Goal: Task Accomplishment & Management: Manage account settings

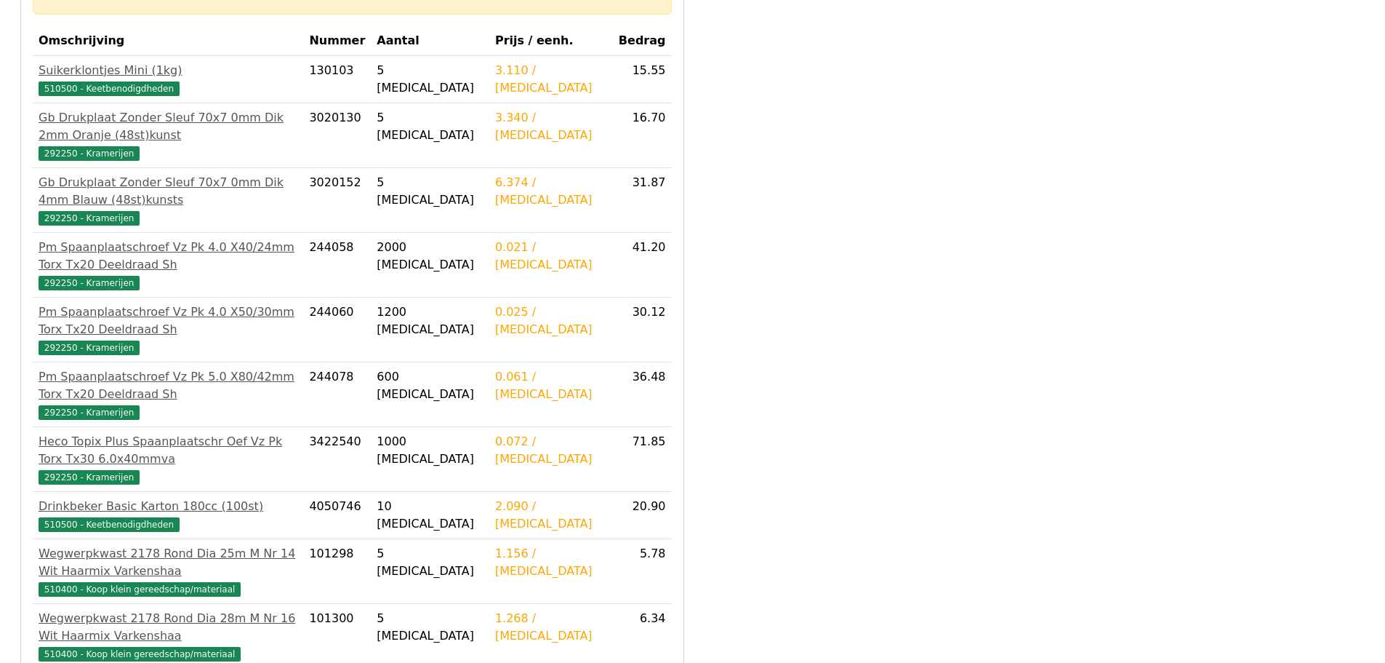
scroll to position [582, 0]
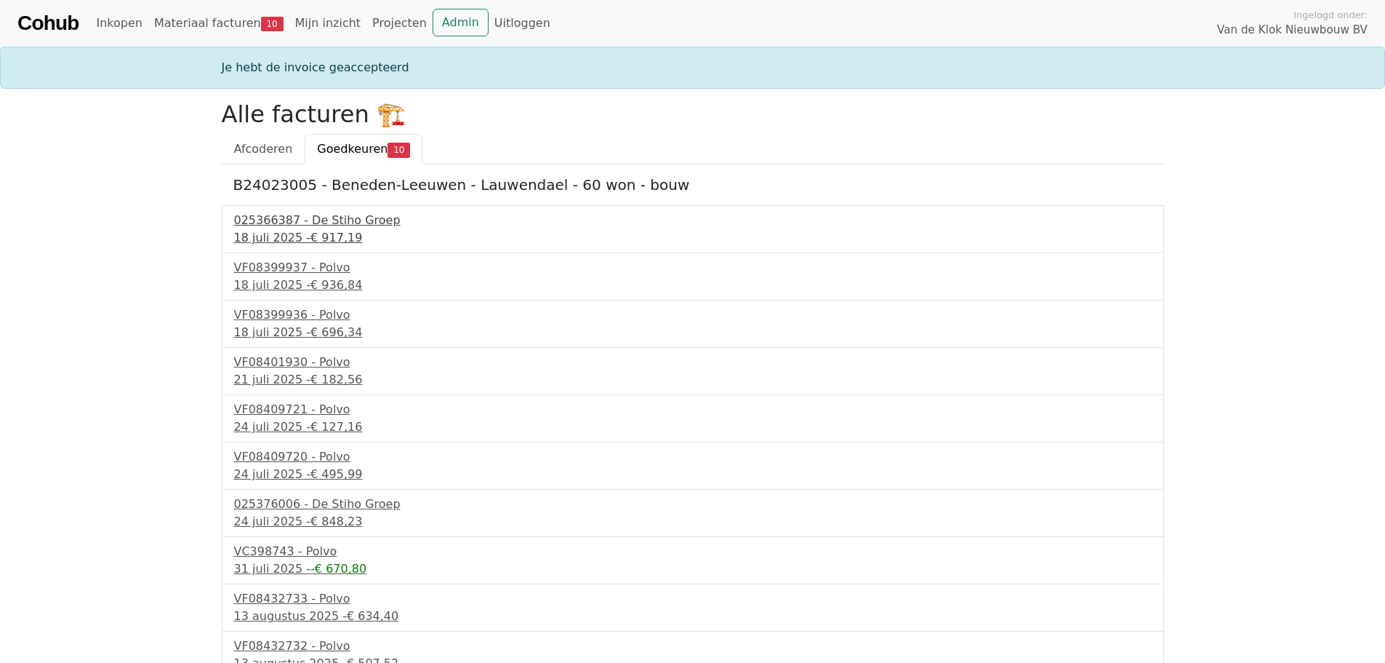
click at [324, 215] on div "025366387 - De Stiho Groep" at bounding box center [693, 220] width 918 height 17
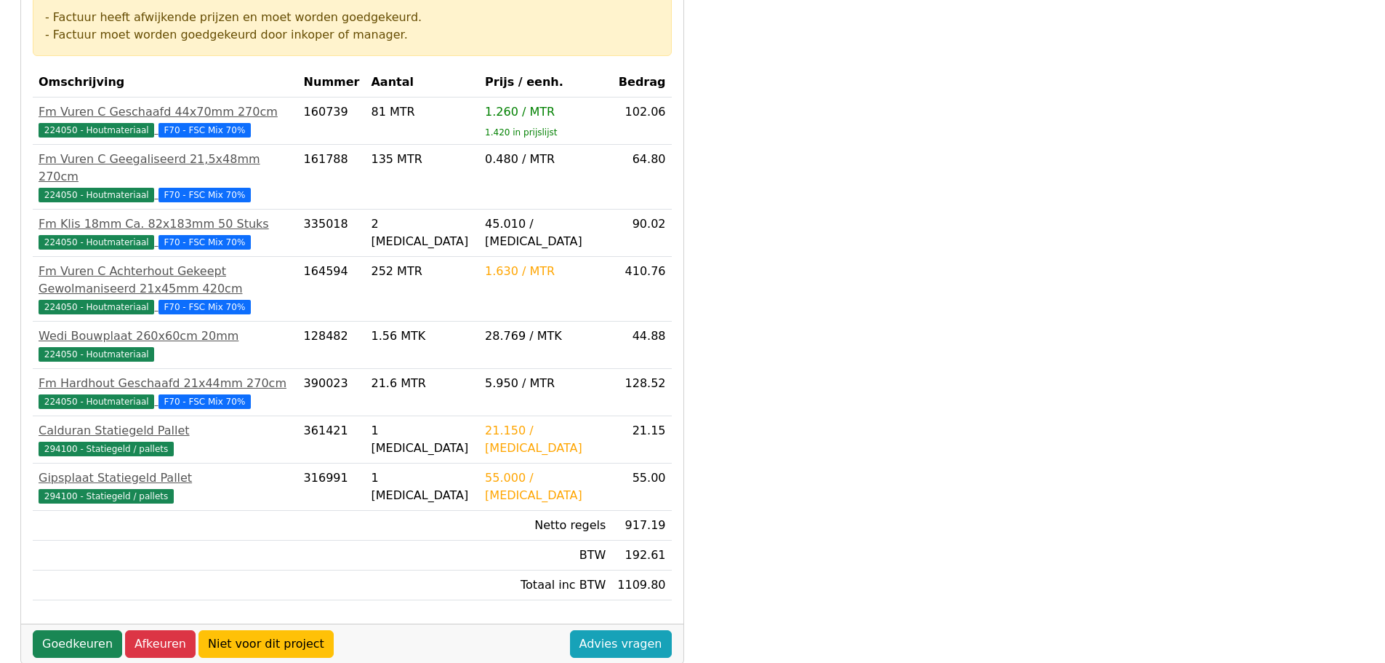
scroll to position [416, 0]
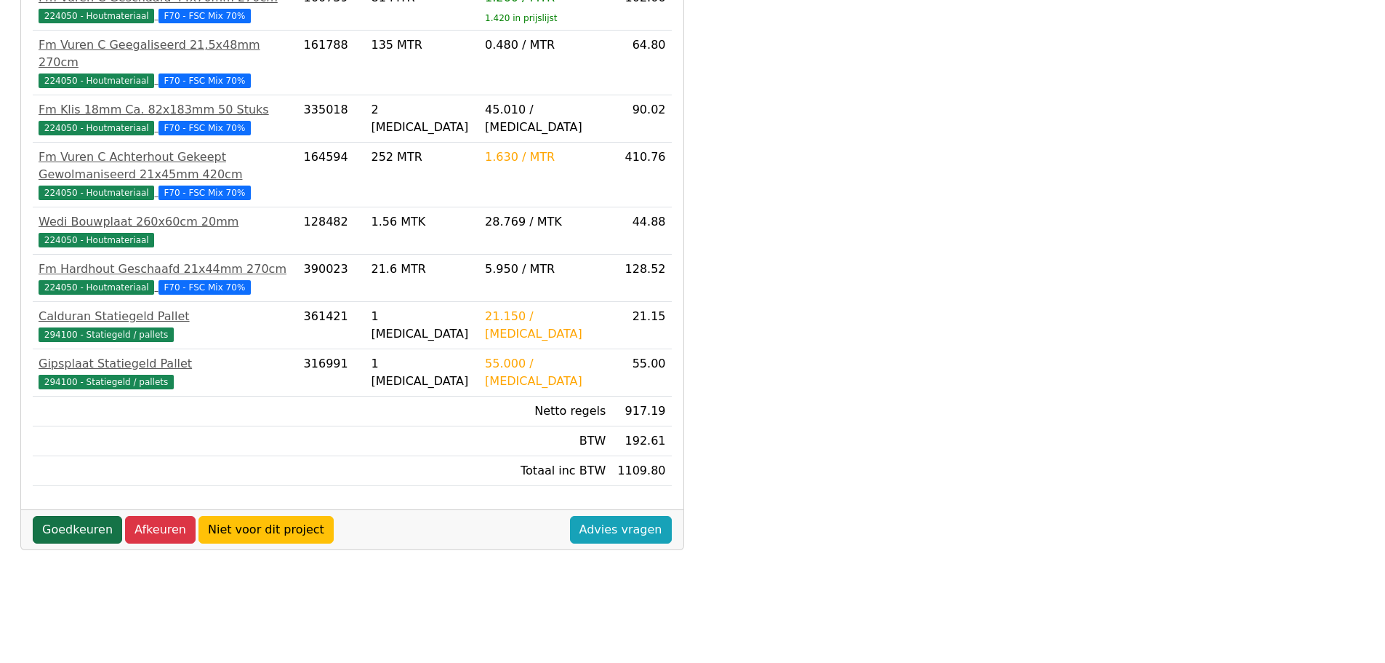
click at [84, 516] on link "Goedkeuren" at bounding box center [77, 530] width 89 height 28
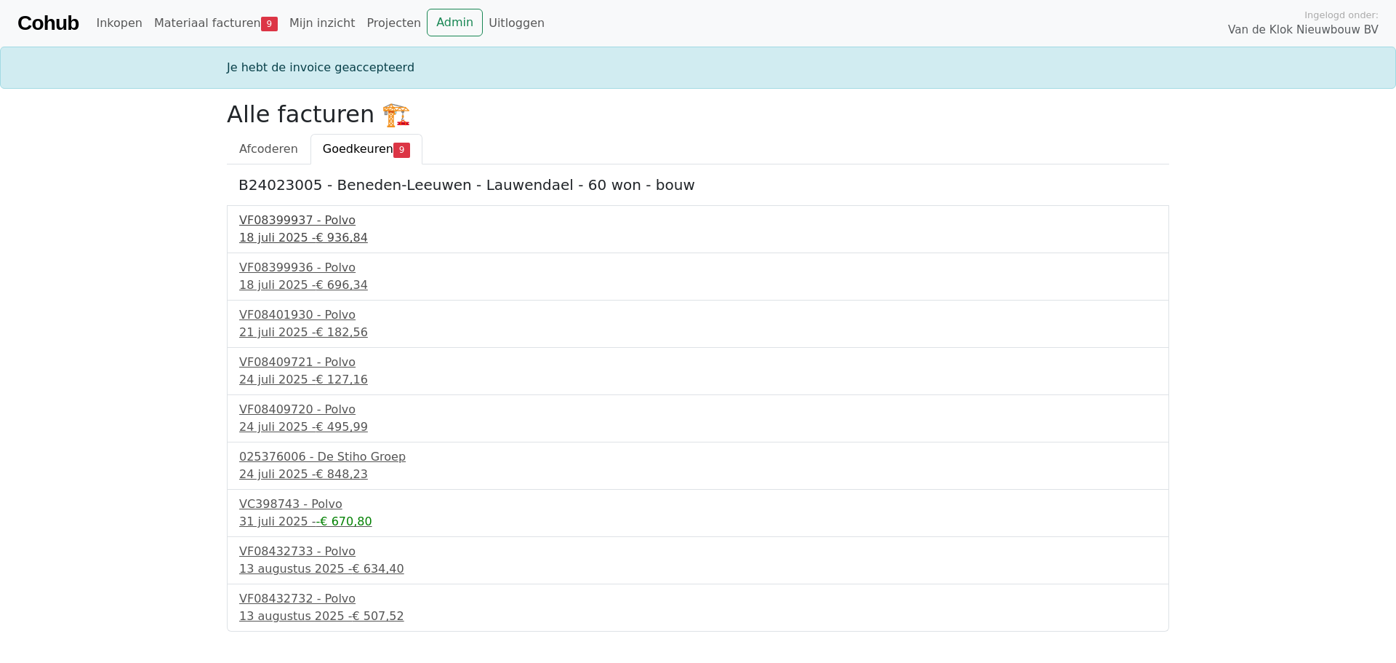
click at [287, 233] on div "18 juli 2025 - € 936,84" at bounding box center [698, 237] width 918 height 17
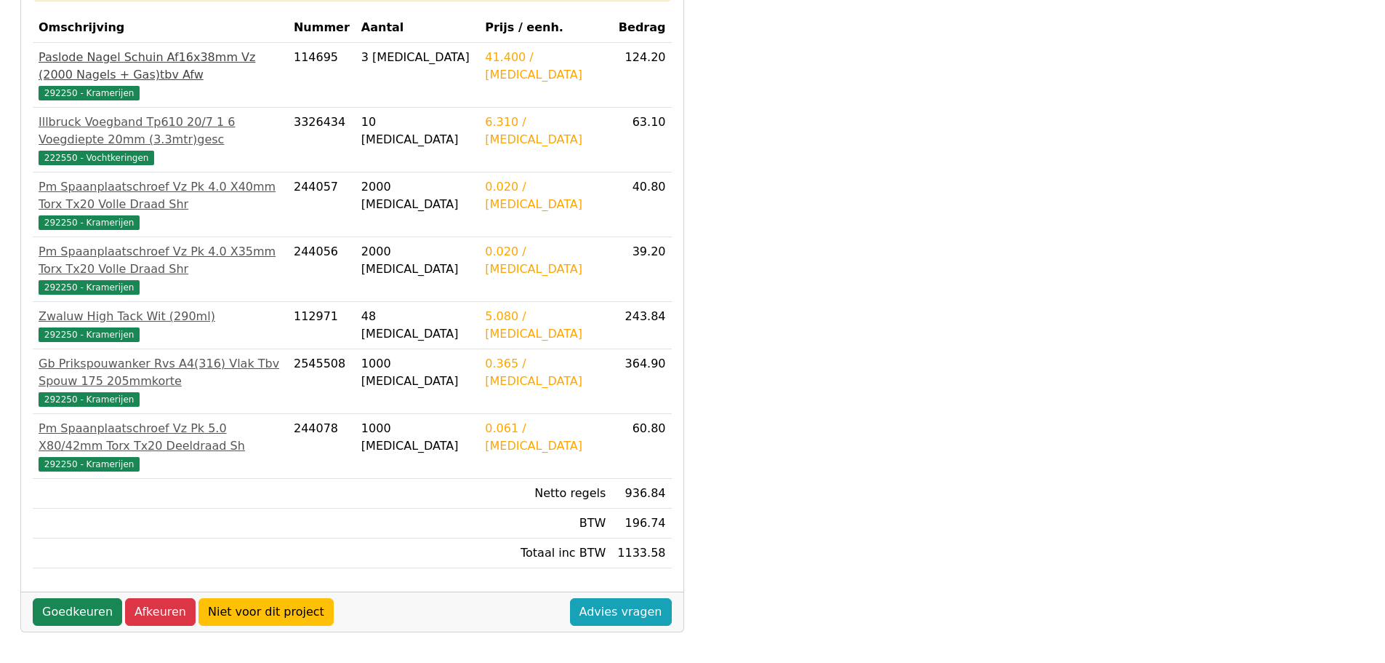
scroll to position [416, 0]
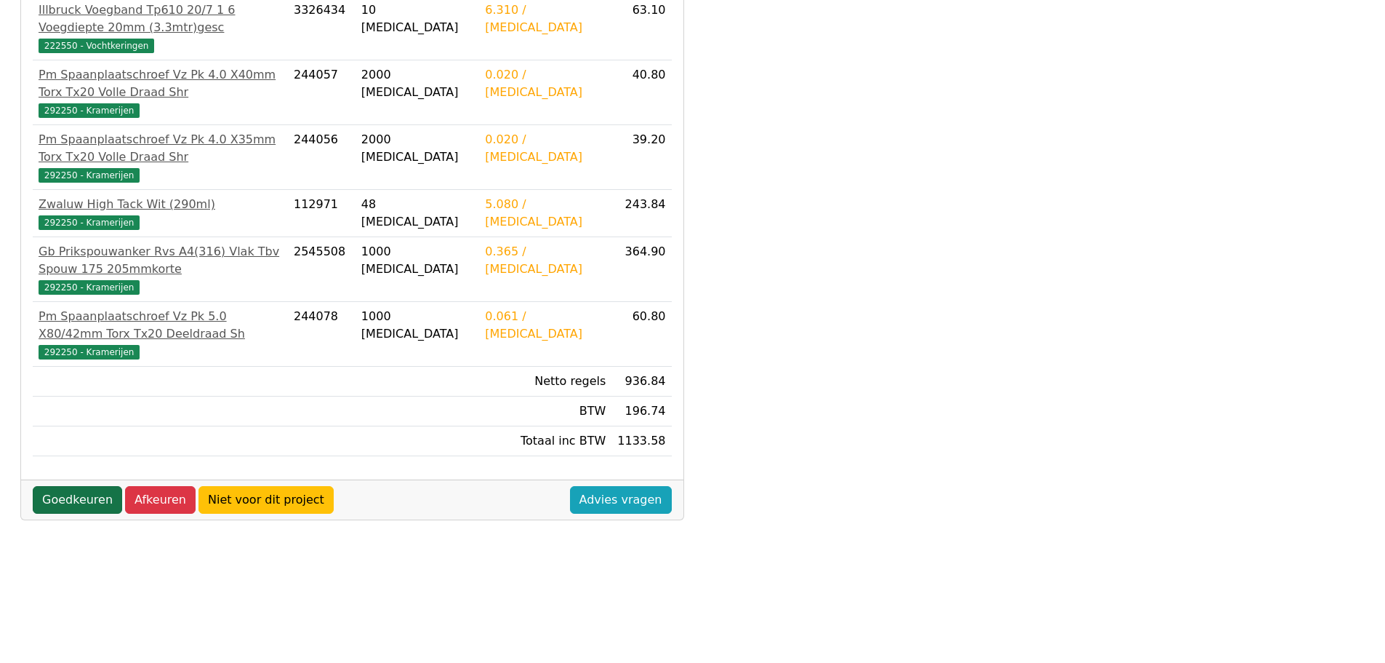
click at [83, 486] on link "Goedkeuren" at bounding box center [77, 500] width 89 height 28
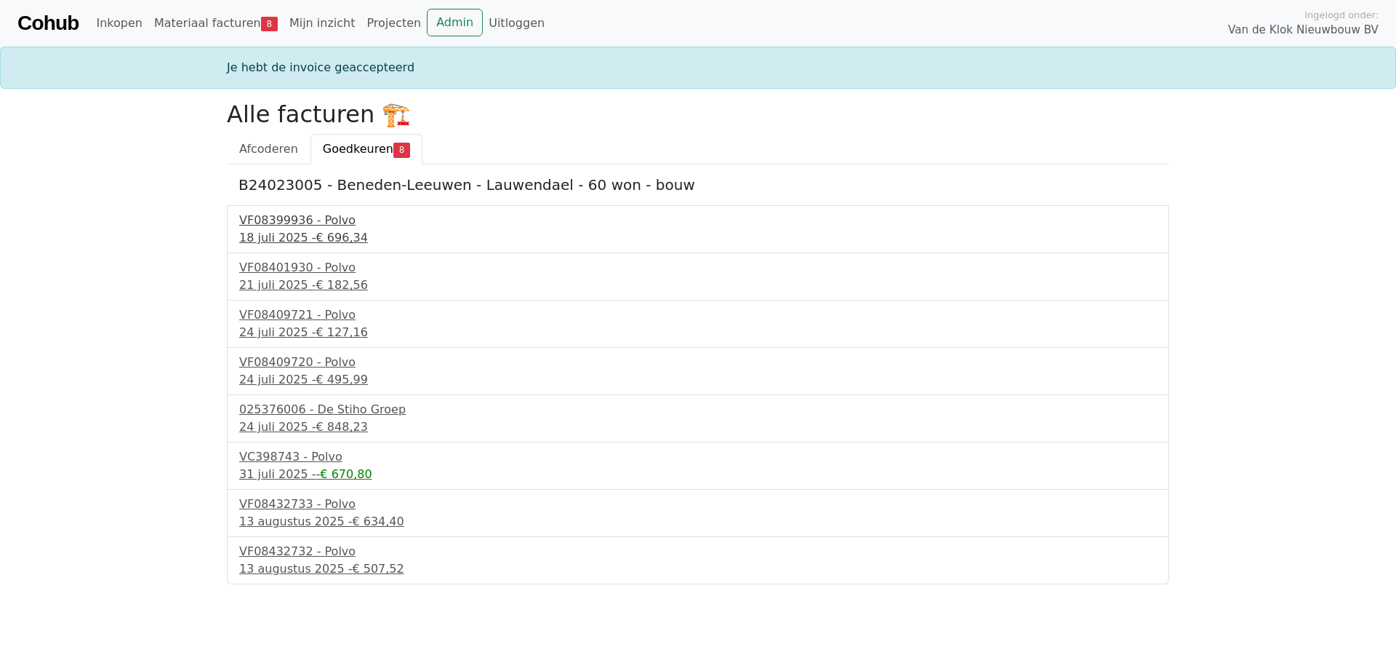
click at [298, 233] on div "18 juli 2025 - € 696,34" at bounding box center [698, 237] width 918 height 17
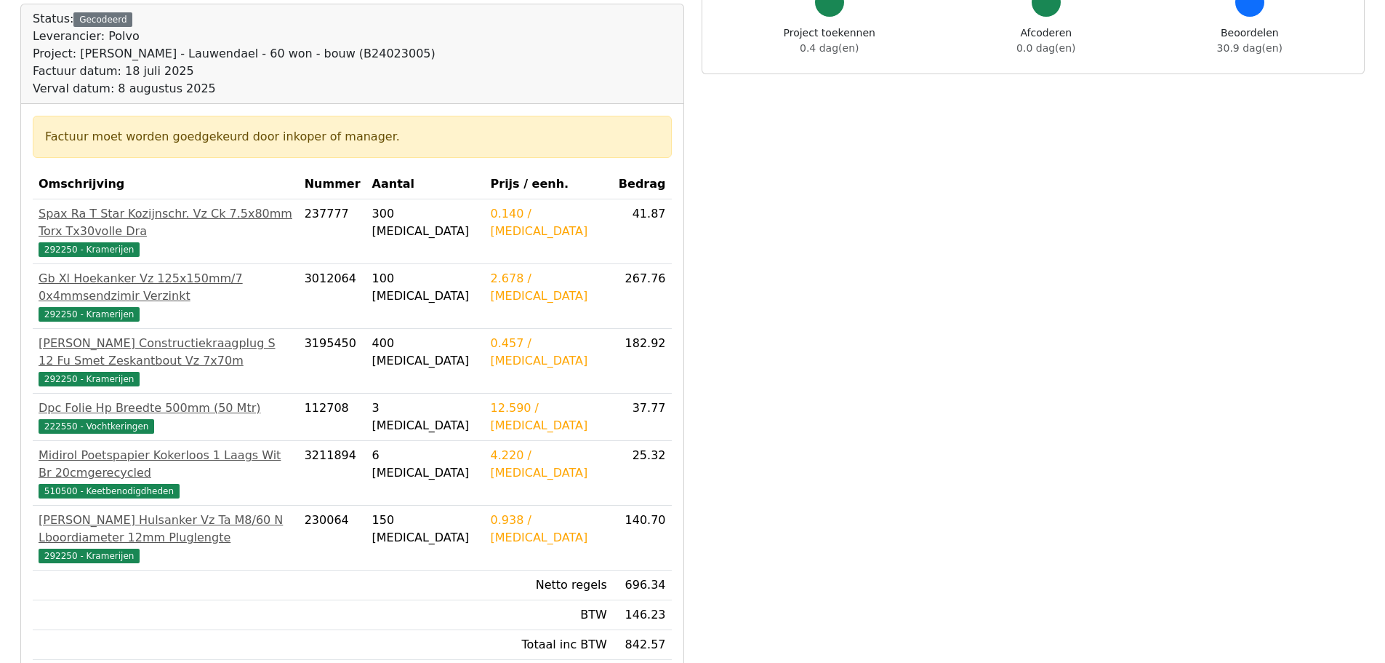
scroll to position [416, 0]
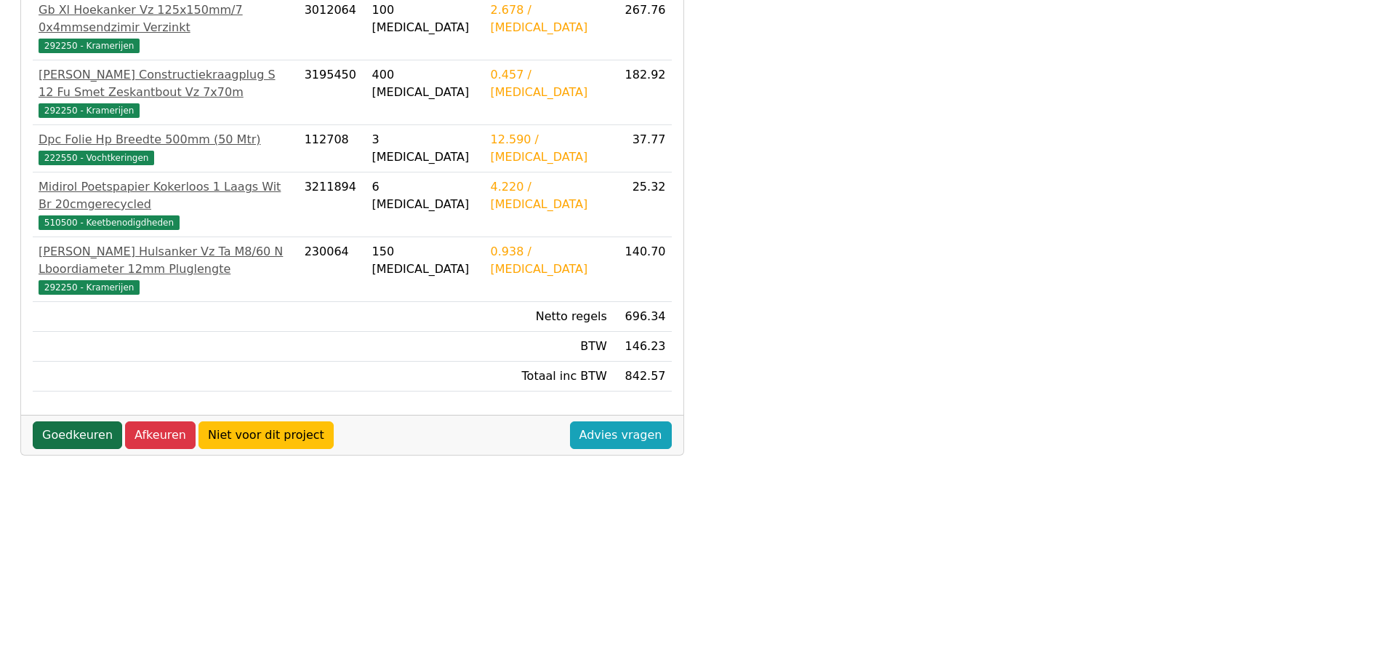
click at [89, 421] on link "Goedkeuren" at bounding box center [77, 435] width 89 height 28
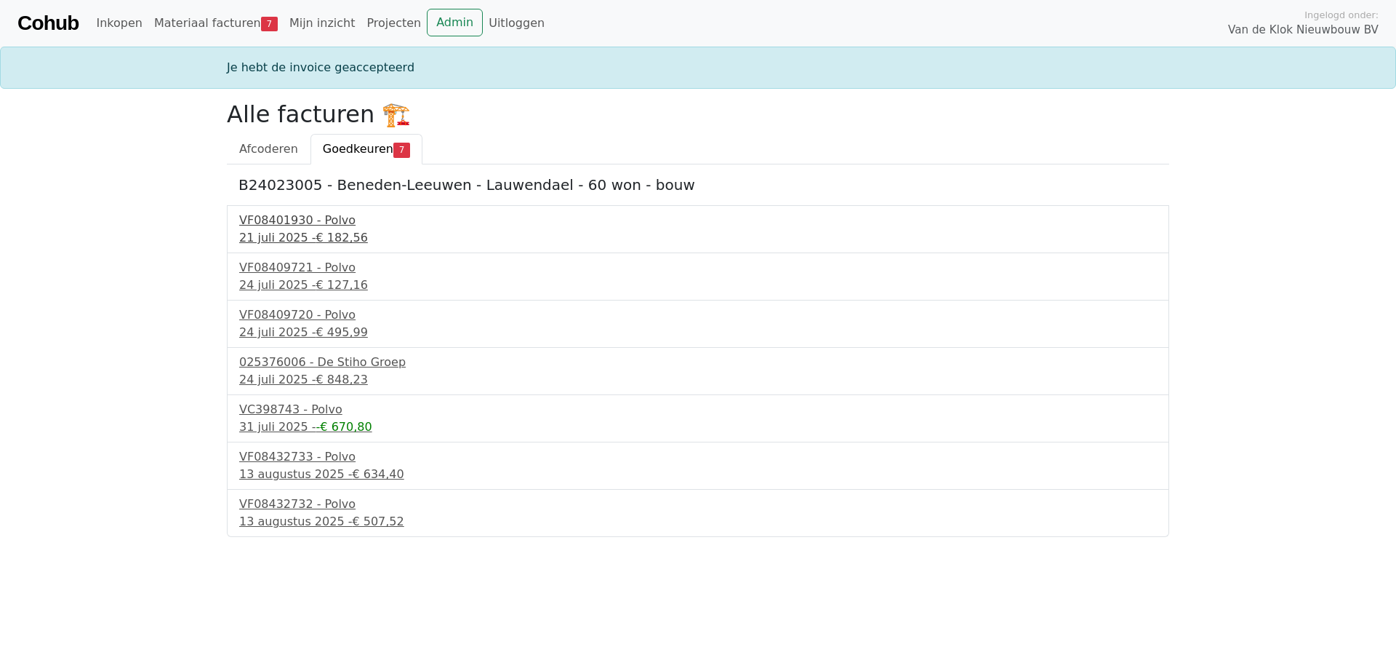
click at [291, 239] on div "21 juli 2025 - € 182,56" at bounding box center [698, 237] width 918 height 17
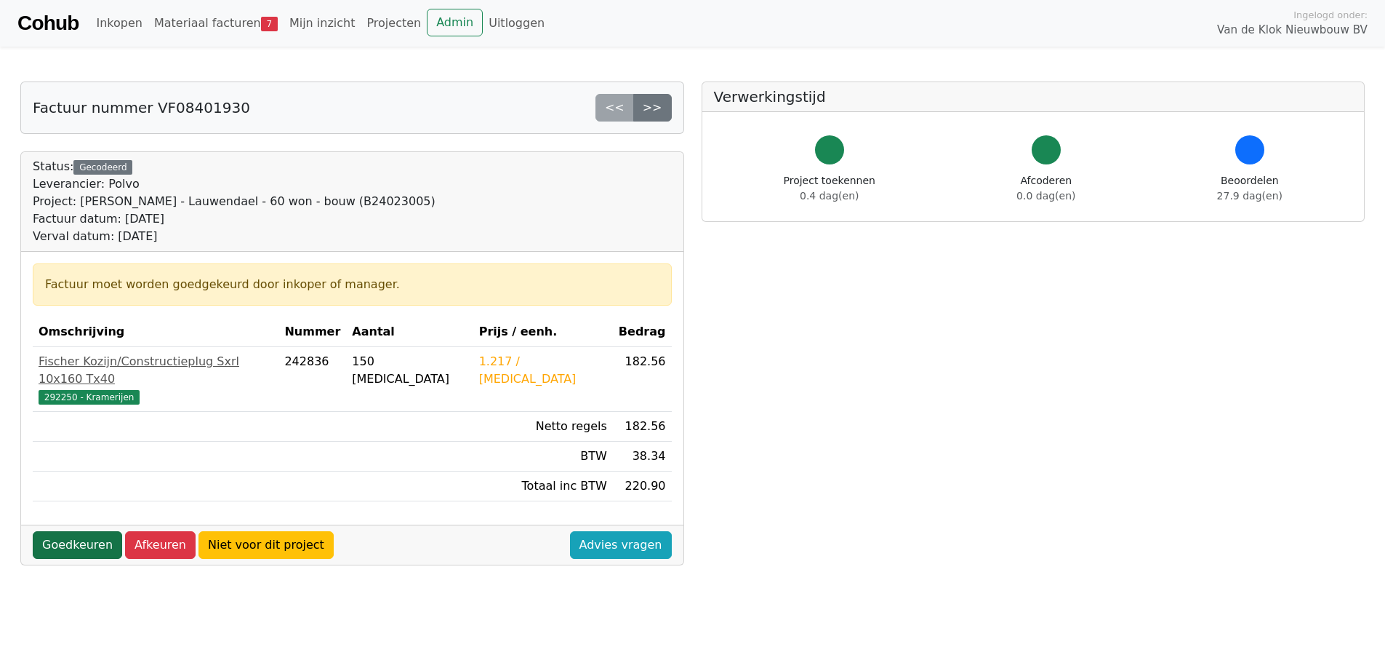
click at [70, 531] on link "Goedkeuren" at bounding box center [77, 545] width 89 height 28
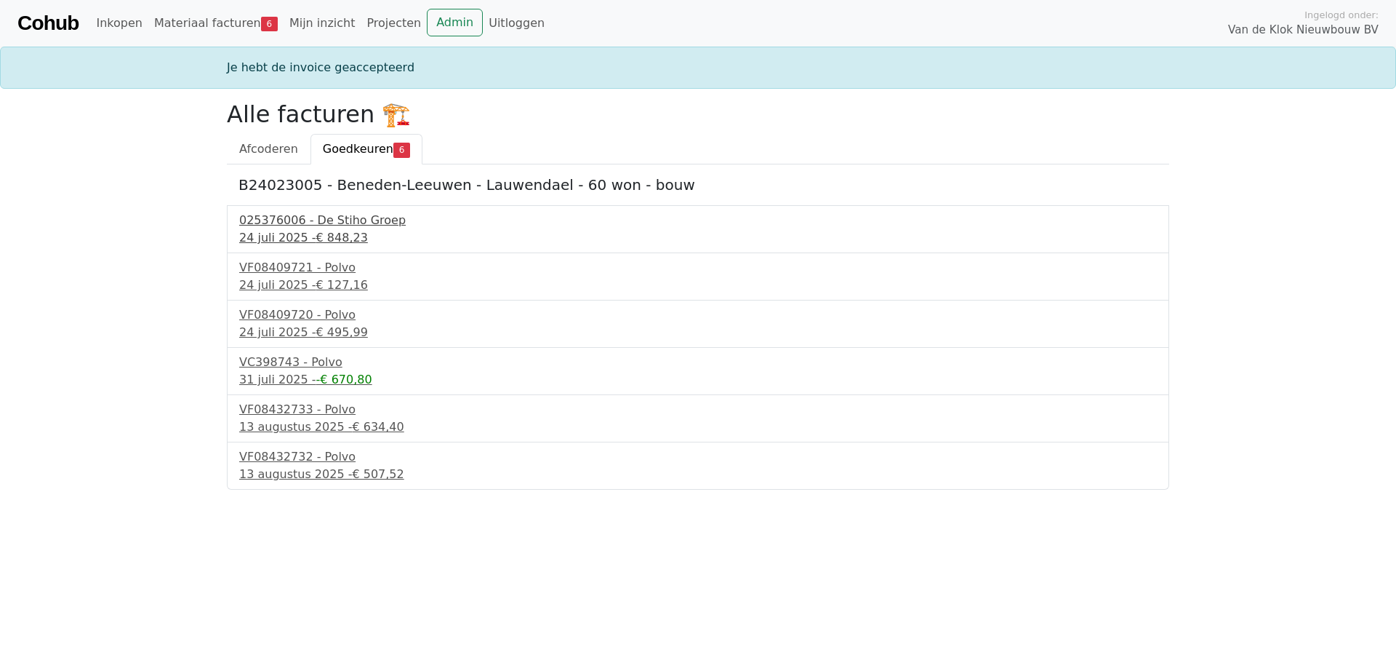
click at [297, 227] on div "025376006 - De Stiho Groep" at bounding box center [698, 220] width 918 height 17
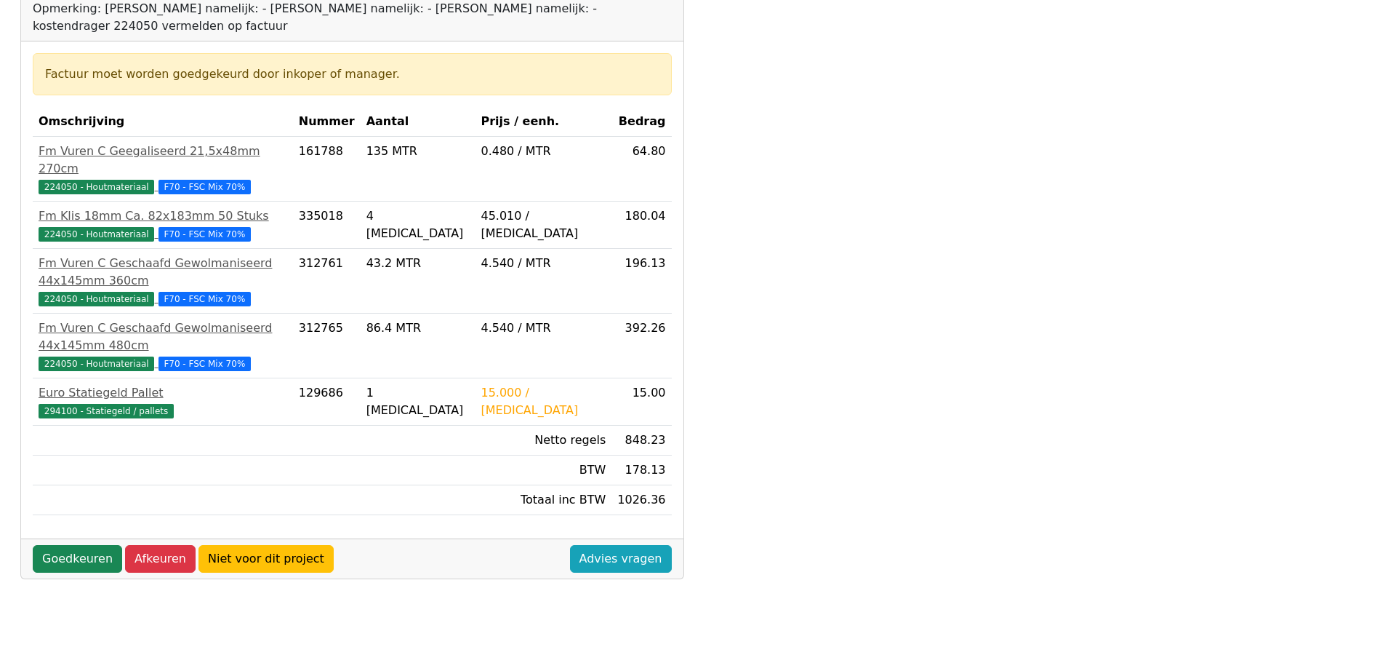
scroll to position [416, 0]
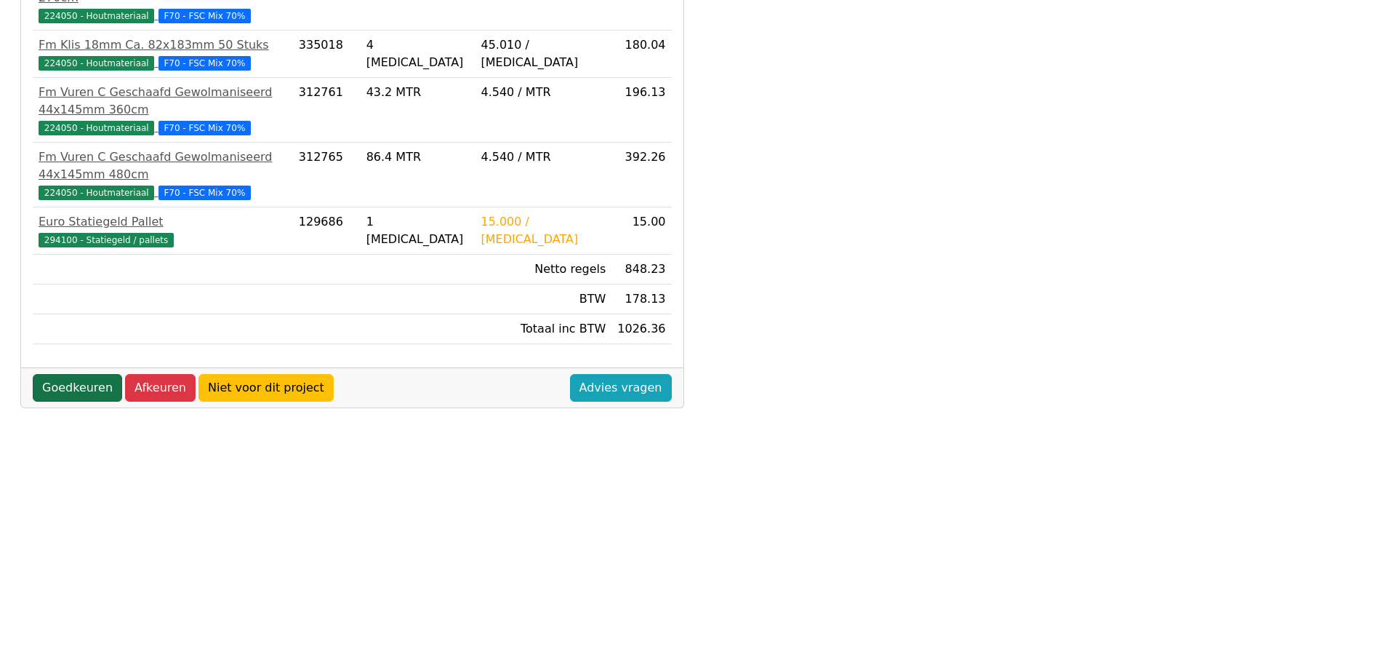
click at [87, 374] on link "Goedkeuren" at bounding box center [77, 388] width 89 height 28
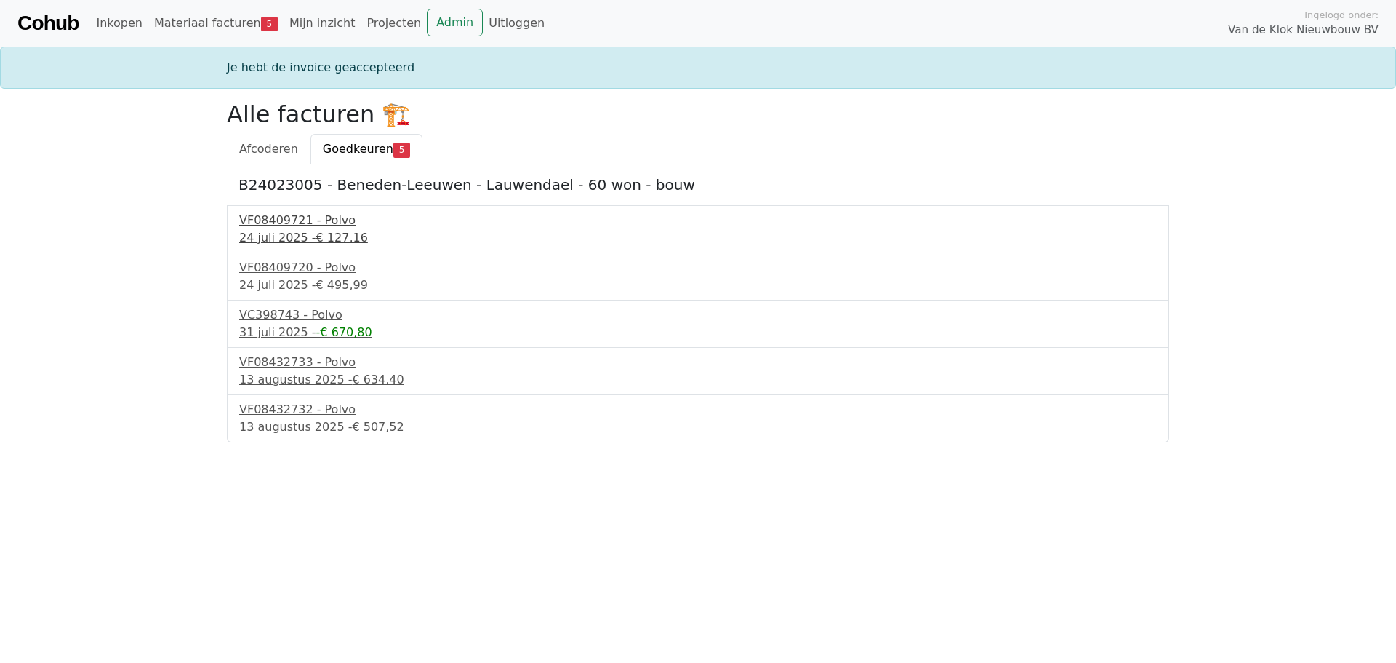
click at [252, 245] on div "24 juli 2025 - € 127,16" at bounding box center [698, 237] width 918 height 17
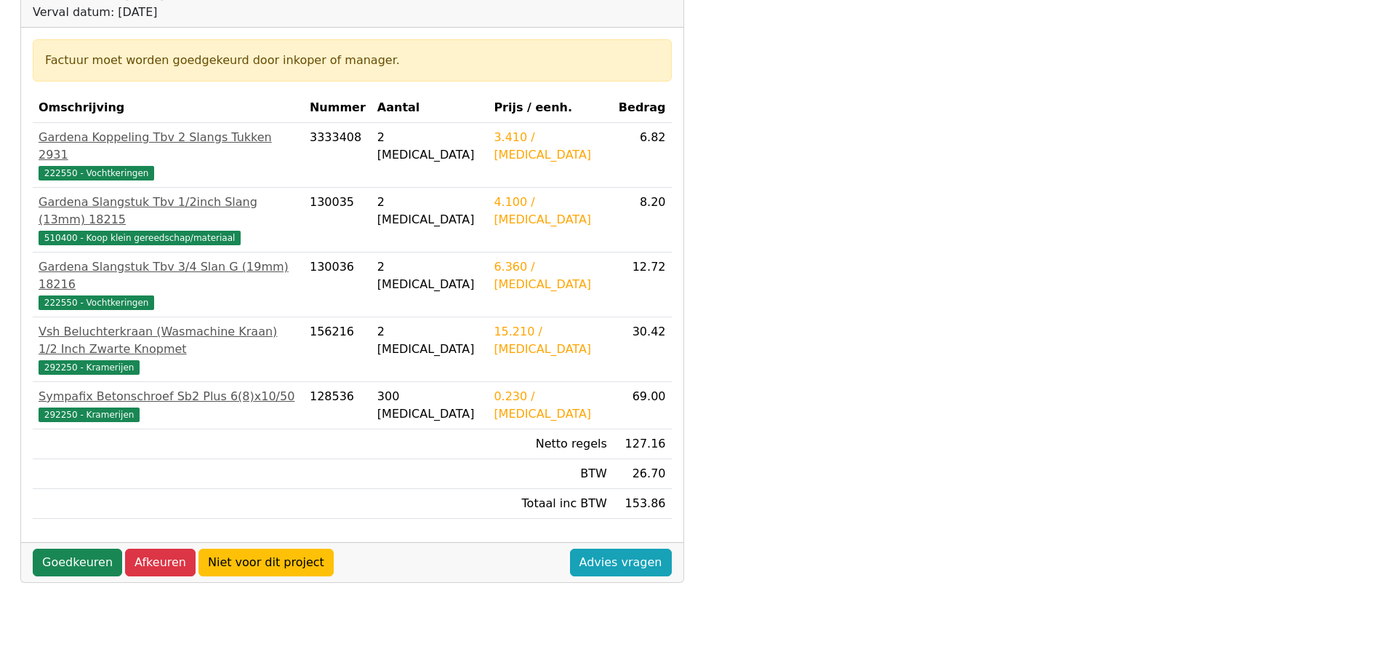
scroll to position [416, 0]
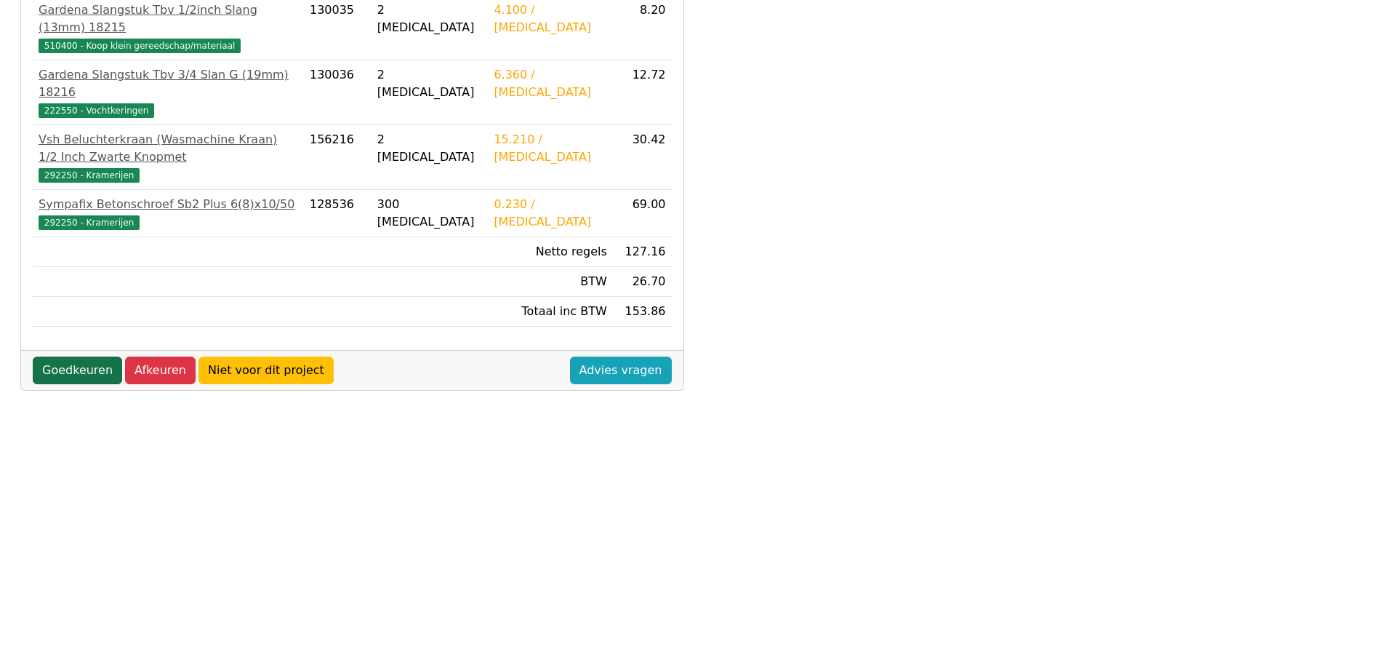
click at [84, 356] on link "Goedkeuren" at bounding box center [77, 370] width 89 height 28
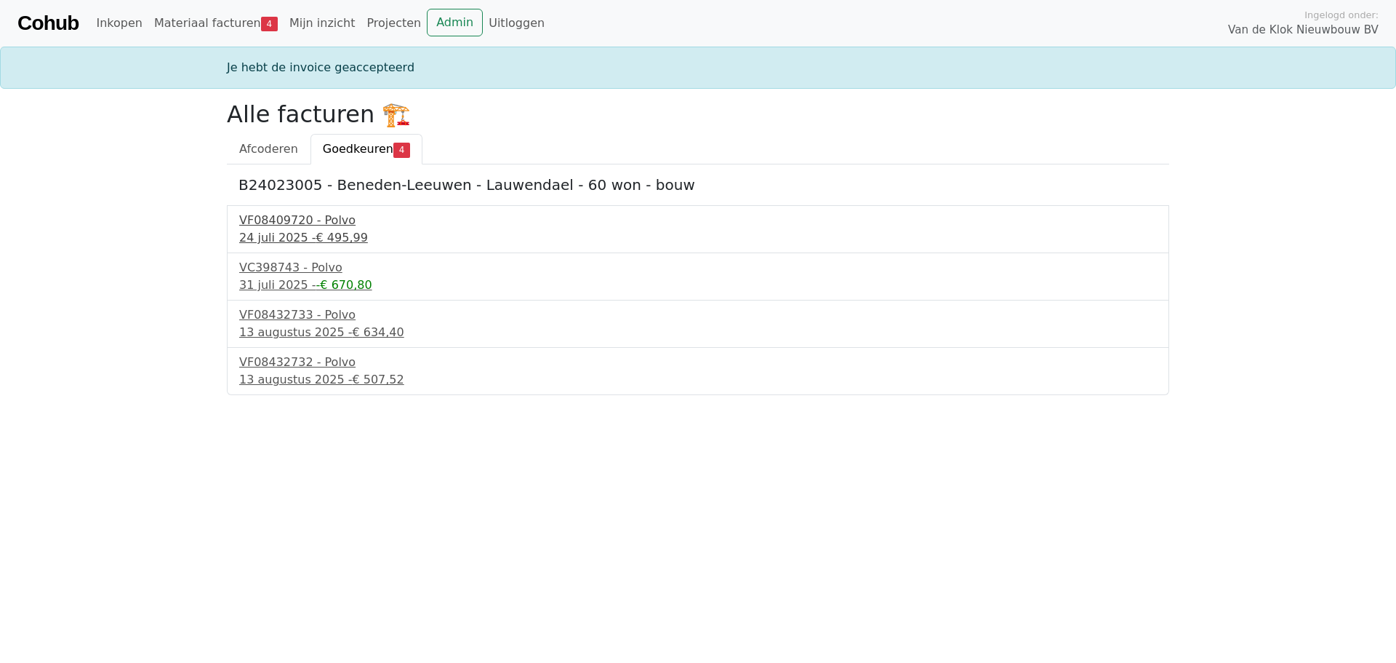
click at [268, 231] on div "24 juli 2025 - € 495,99" at bounding box center [698, 237] width 918 height 17
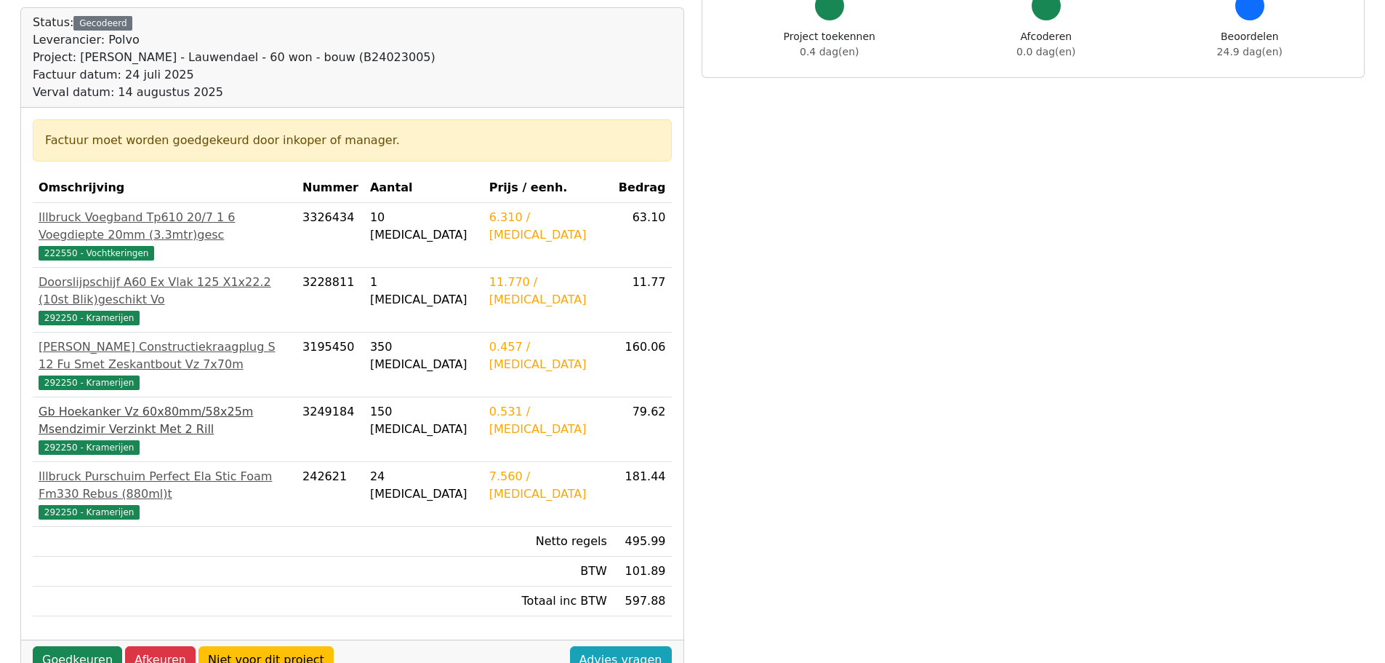
scroll to position [416, 0]
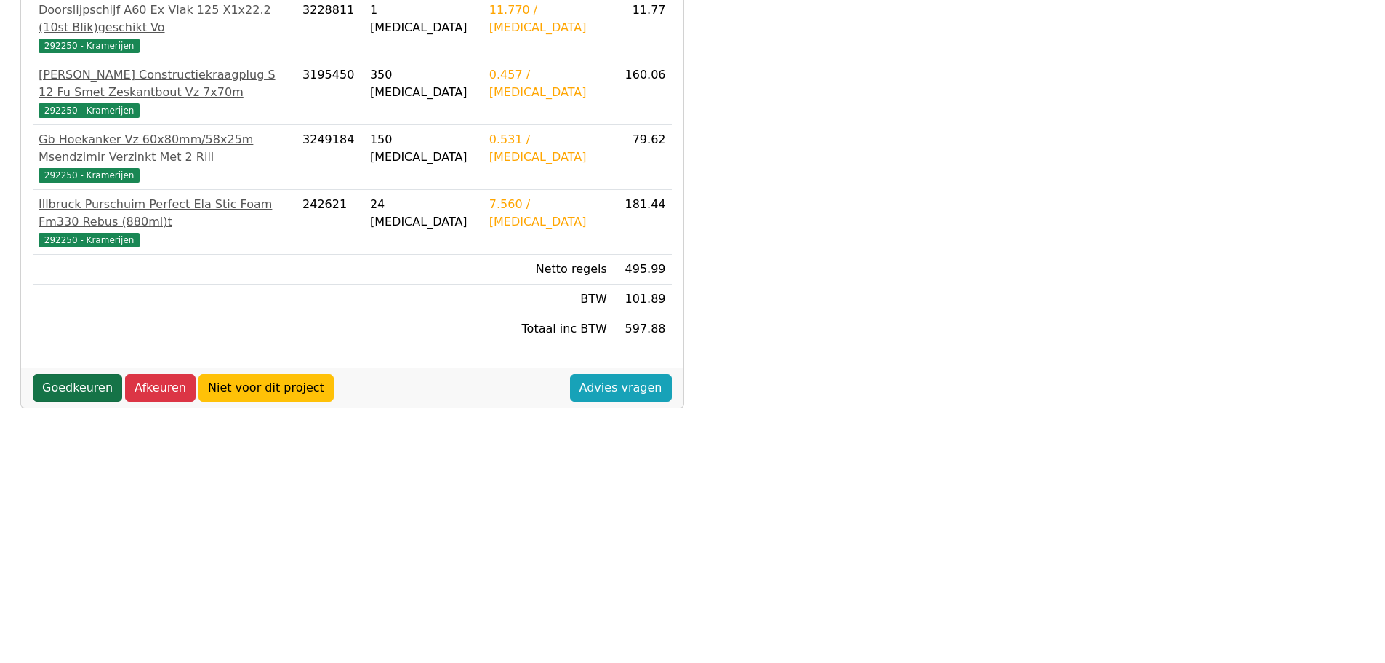
click at [81, 374] on link "Goedkeuren" at bounding box center [77, 388] width 89 height 28
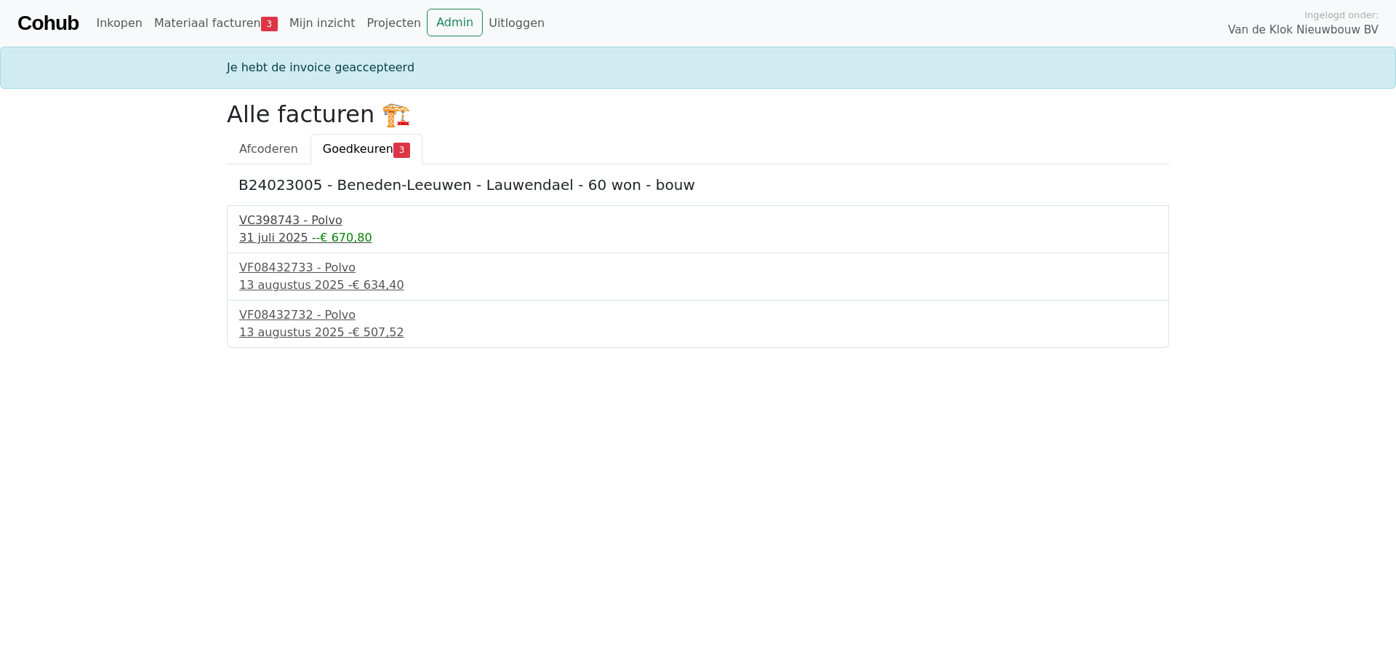
click at [247, 228] on div "VC398743 - Polvo" at bounding box center [698, 220] width 918 height 17
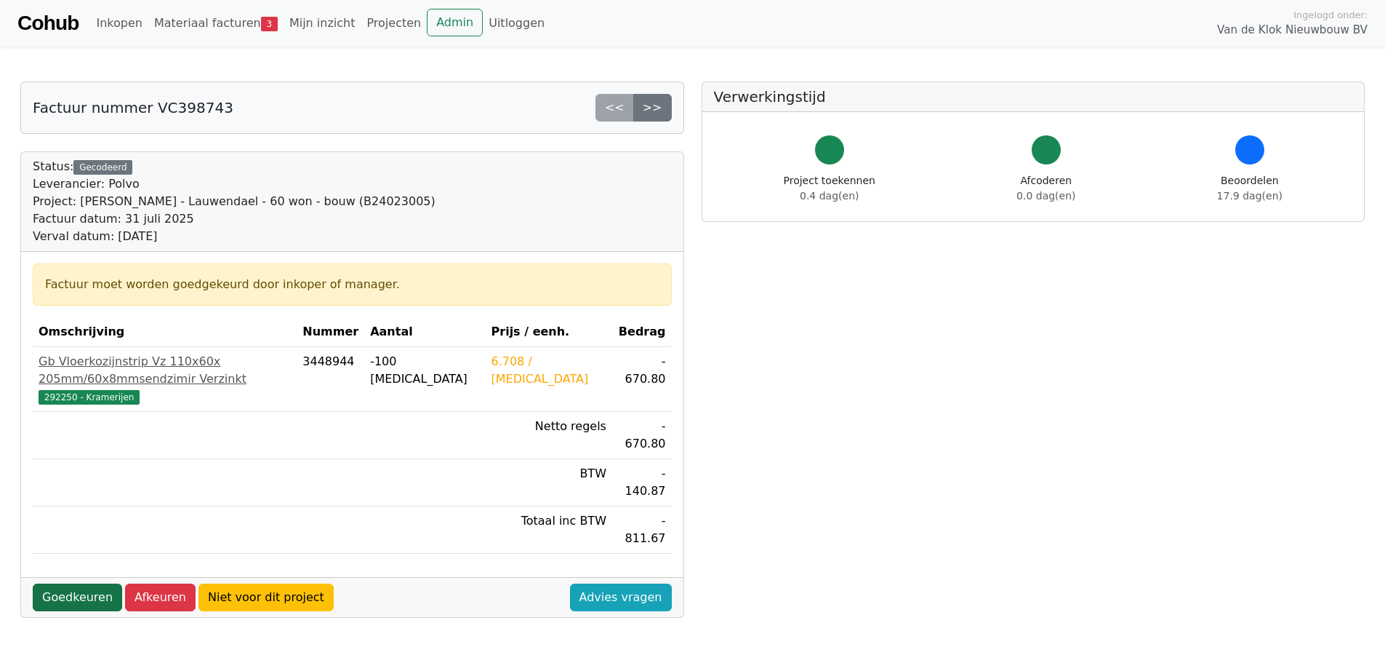
click at [75, 583] on link "Goedkeuren" at bounding box center [77, 597] width 89 height 28
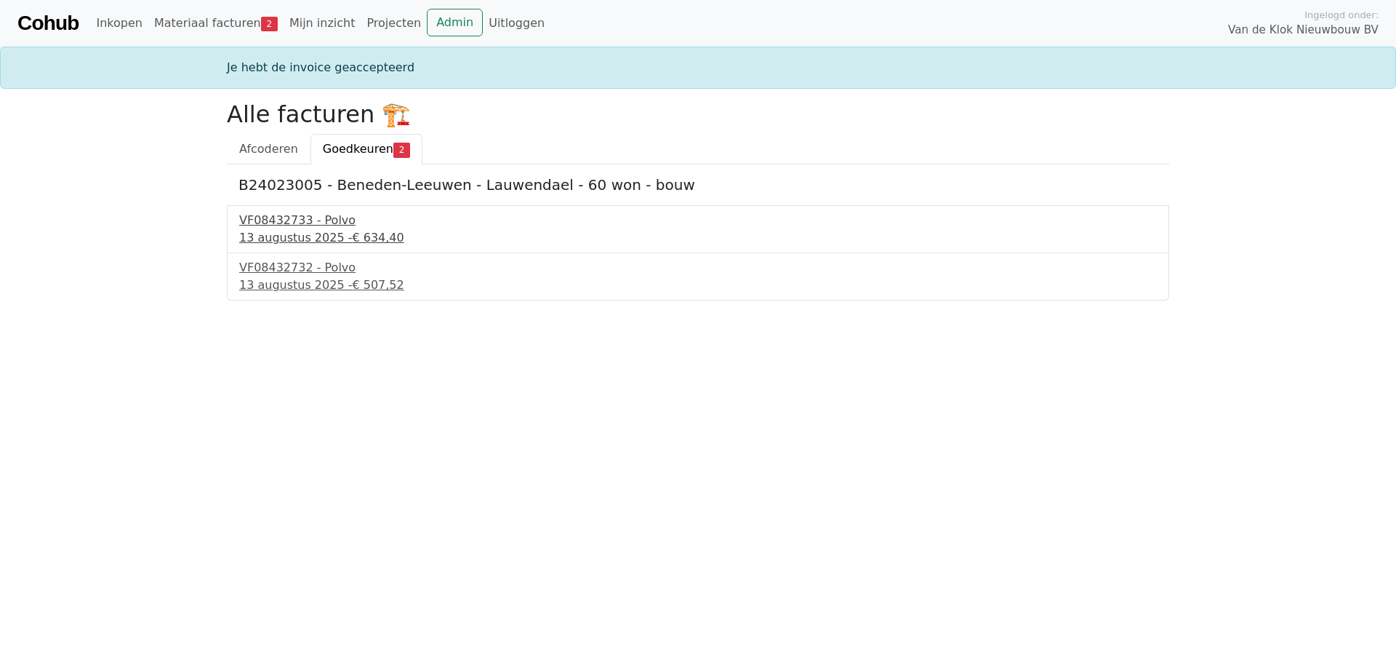
click at [281, 237] on div "13 augustus 2025 - € 634,40" at bounding box center [698, 237] width 918 height 17
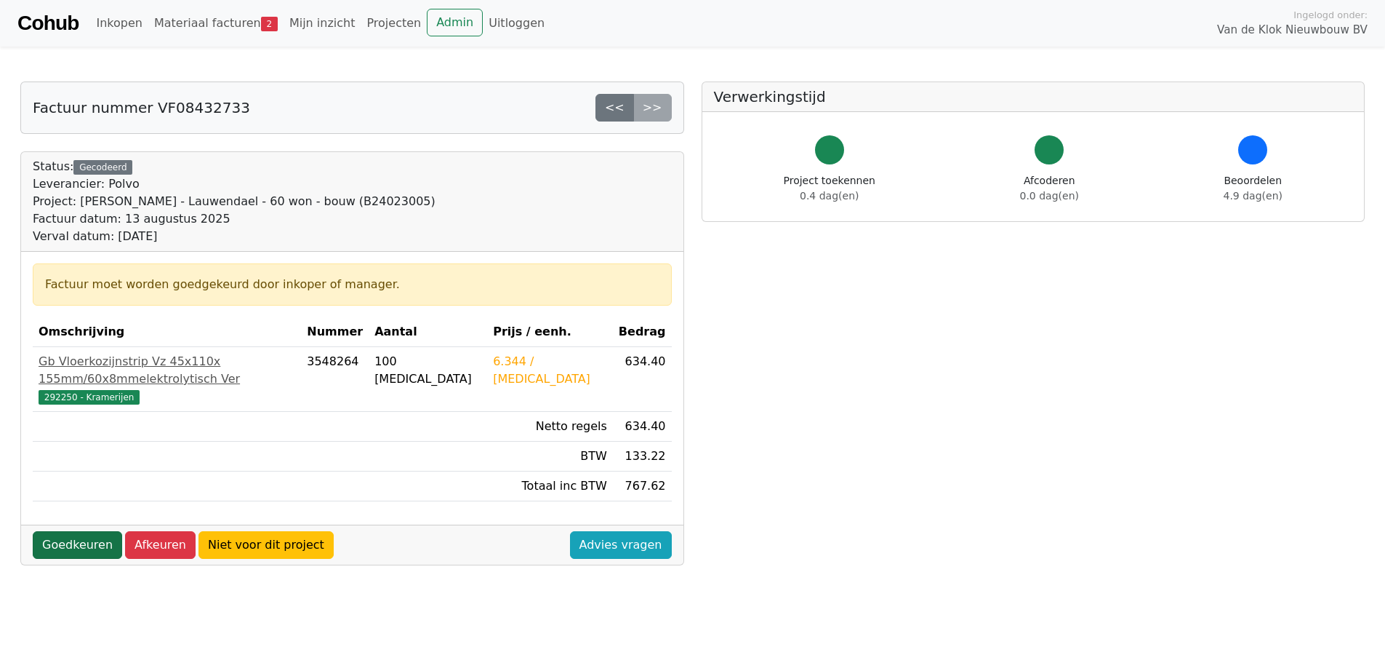
click at [66, 531] on link "Goedkeuren" at bounding box center [77, 545] width 89 height 28
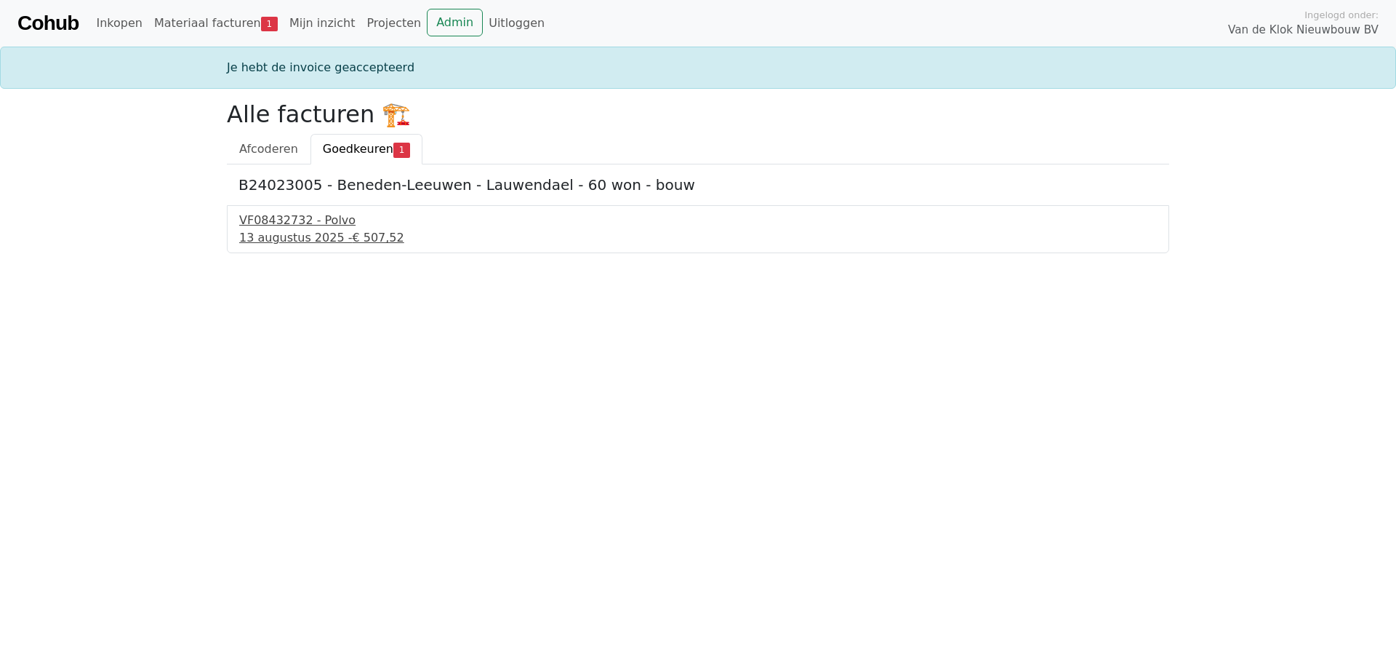
click at [287, 228] on div "VF08432732 - Polvo" at bounding box center [698, 220] width 918 height 17
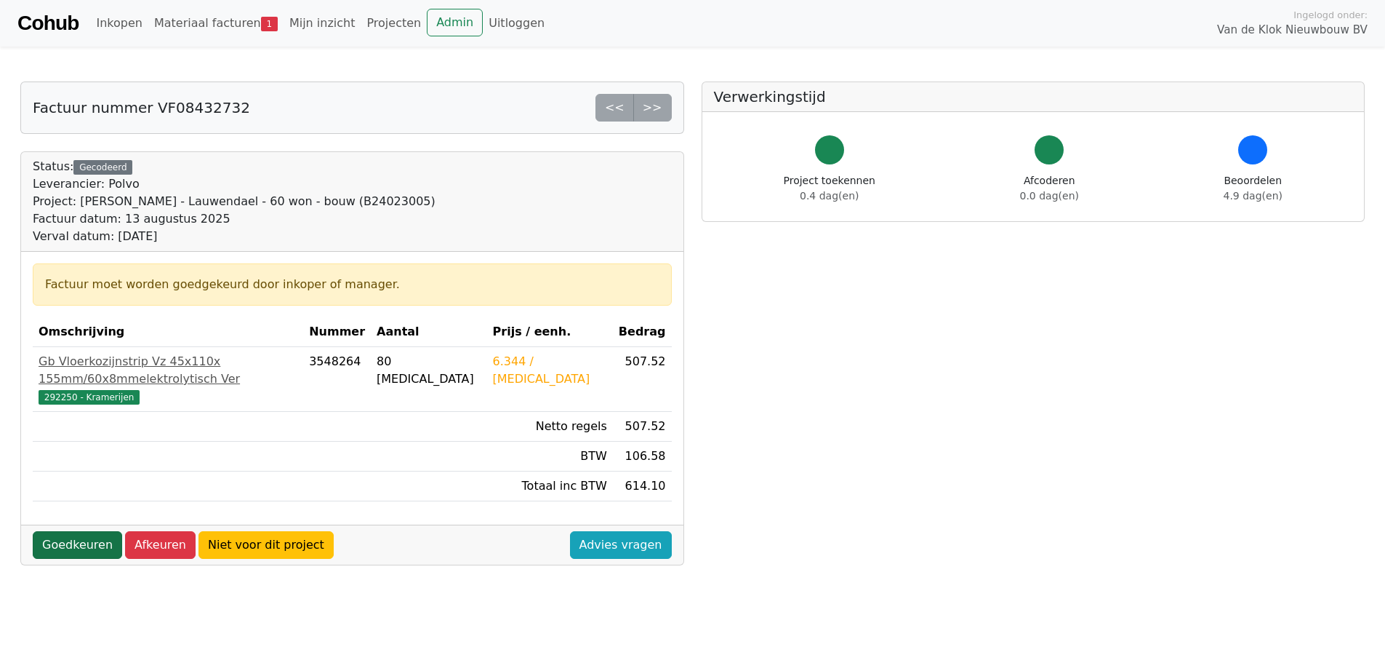
click at [49, 531] on link "Goedkeuren" at bounding box center [77, 545] width 89 height 28
